Goal: Navigation & Orientation: Find specific page/section

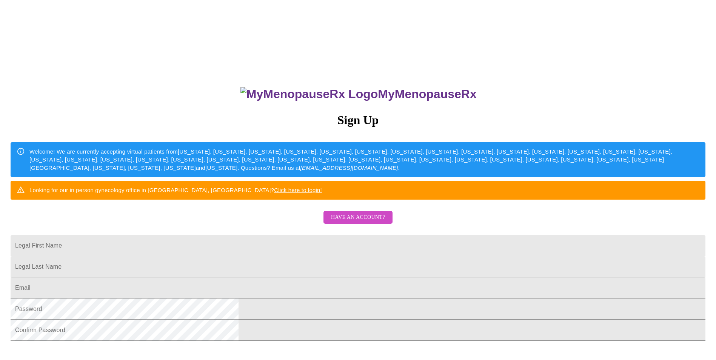
click at [357, 222] on span "Have an account?" at bounding box center [358, 217] width 54 height 9
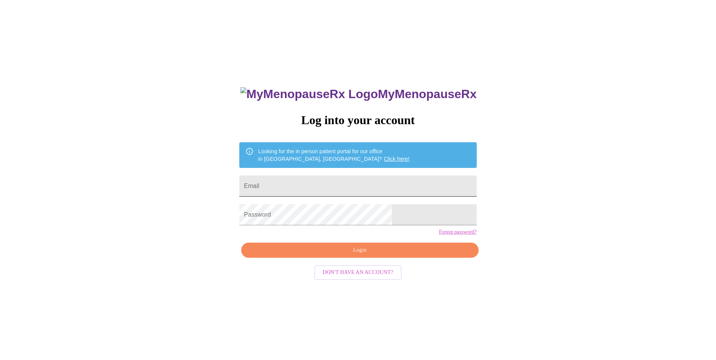
click at [320, 180] on input "Email" at bounding box center [357, 185] width 237 height 21
type input "[EMAIL_ADDRESS][DOMAIN_NAME]"
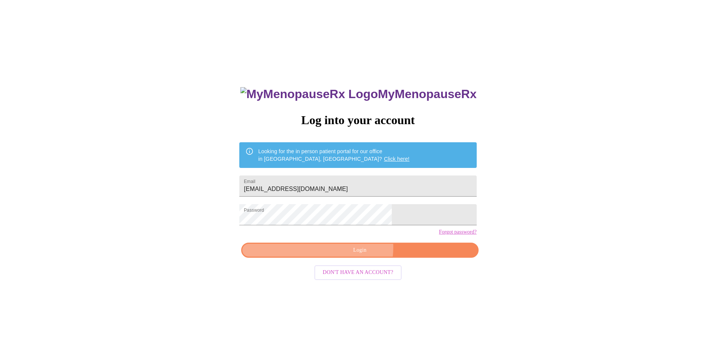
click at [351, 255] on span "Login" at bounding box center [360, 250] width 220 height 9
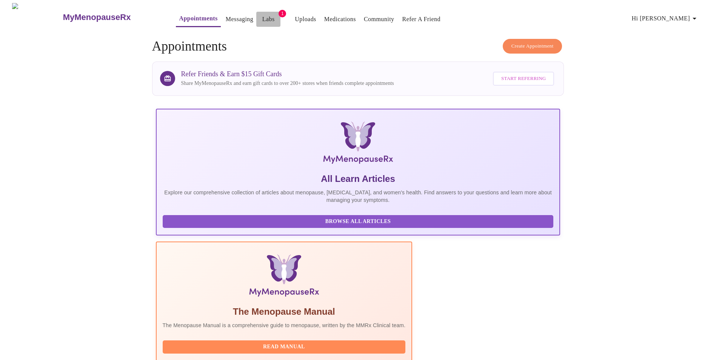
click at [262, 14] on link "Labs" at bounding box center [268, 19] width 12 height 11
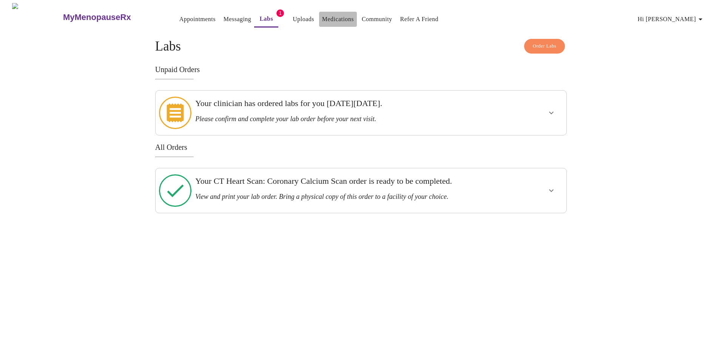
click at [322, 14] on link "Medications" at bounding box center [338, 19] width 32 height 11
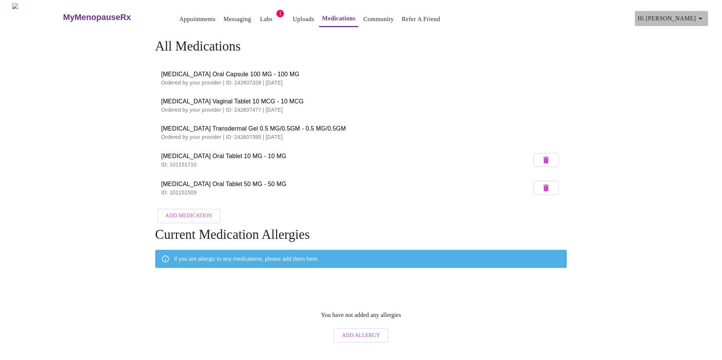
click at [703, 14] on icon "button" at bounding box center [700, 18] width 9 height 9
click at [703, 14] on li "Settings" at bounding box center [688, 16] width 35 height 14
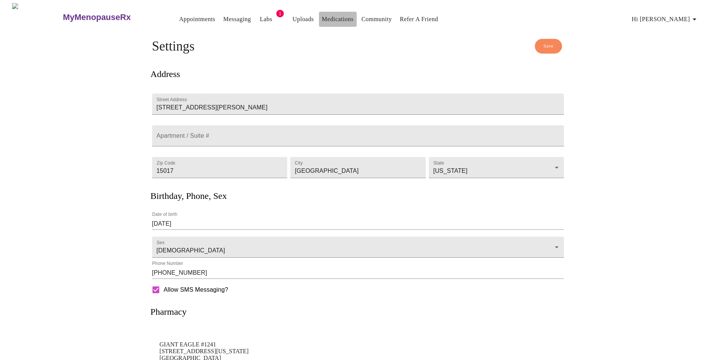
click at [325, 17] on link "Medications" at bounding box center [338, 19] width 32 height 11
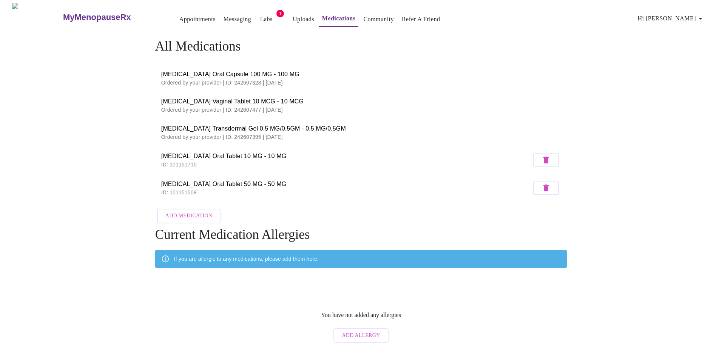
click at [181, 15] on link "Appointments" at bounding box center [197, 19] width 36 height 11
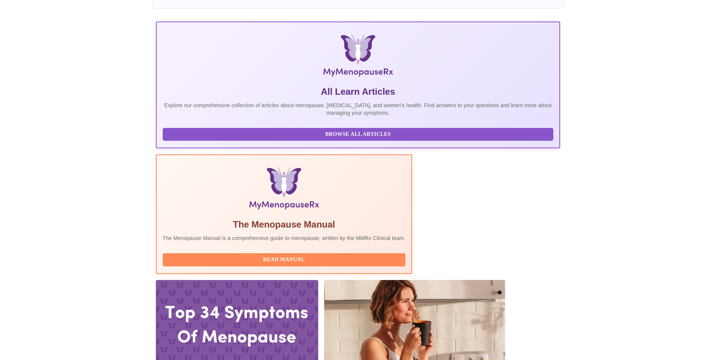
scroll to position [73, 0]
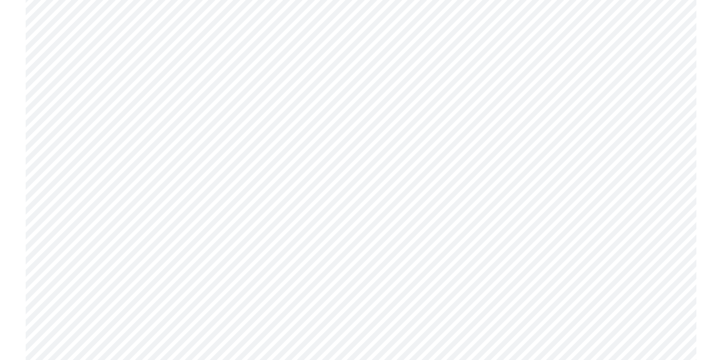
scroll to position [1434, 0]
